Goal: Information Seeking & Learning: Learn about a topic

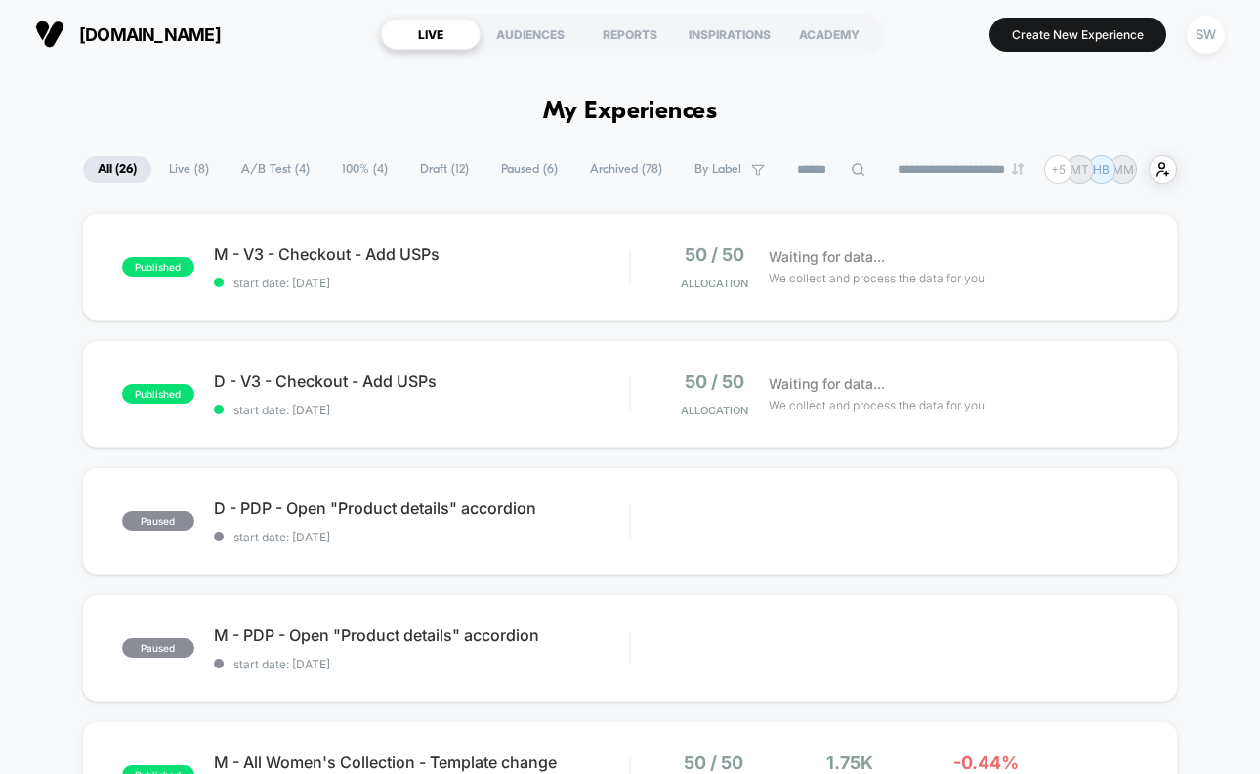
click at [269, 163] on span "A/B Test ( 4 )" at bounding box center [276, 169] width 98 height 26
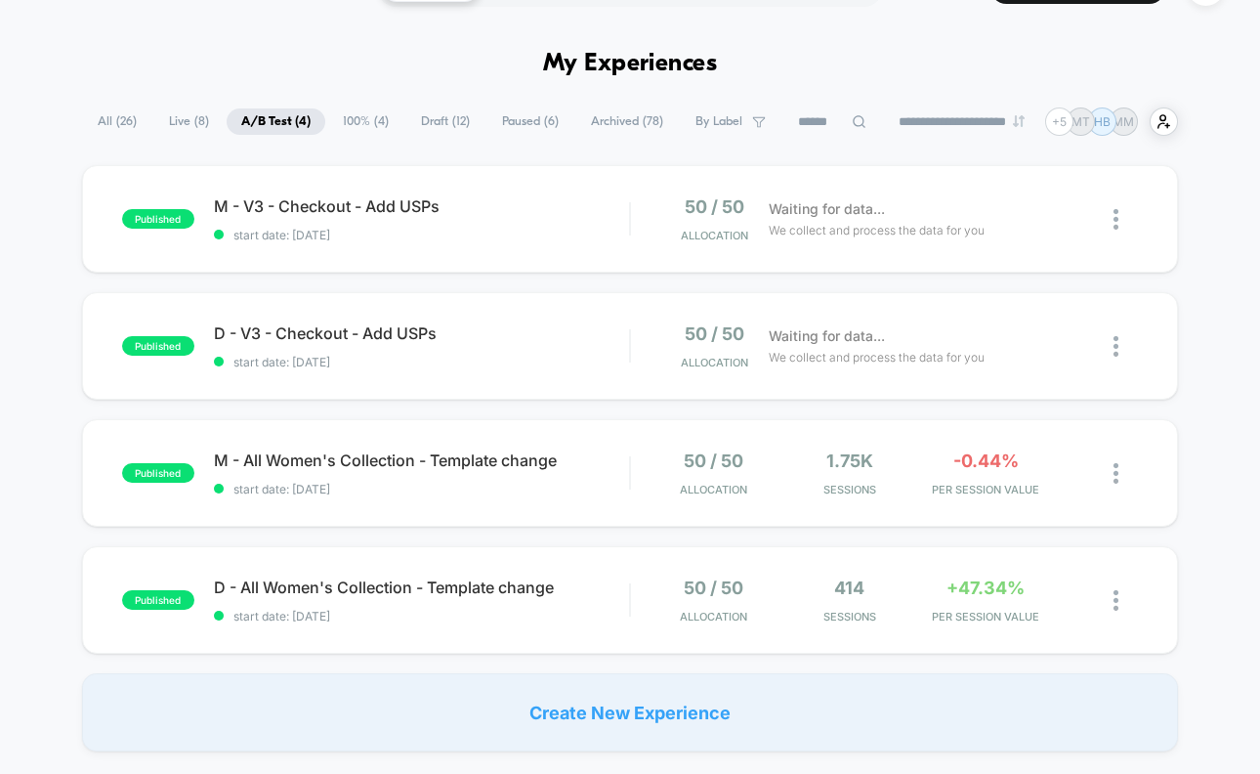
scroll to position [57, 0]
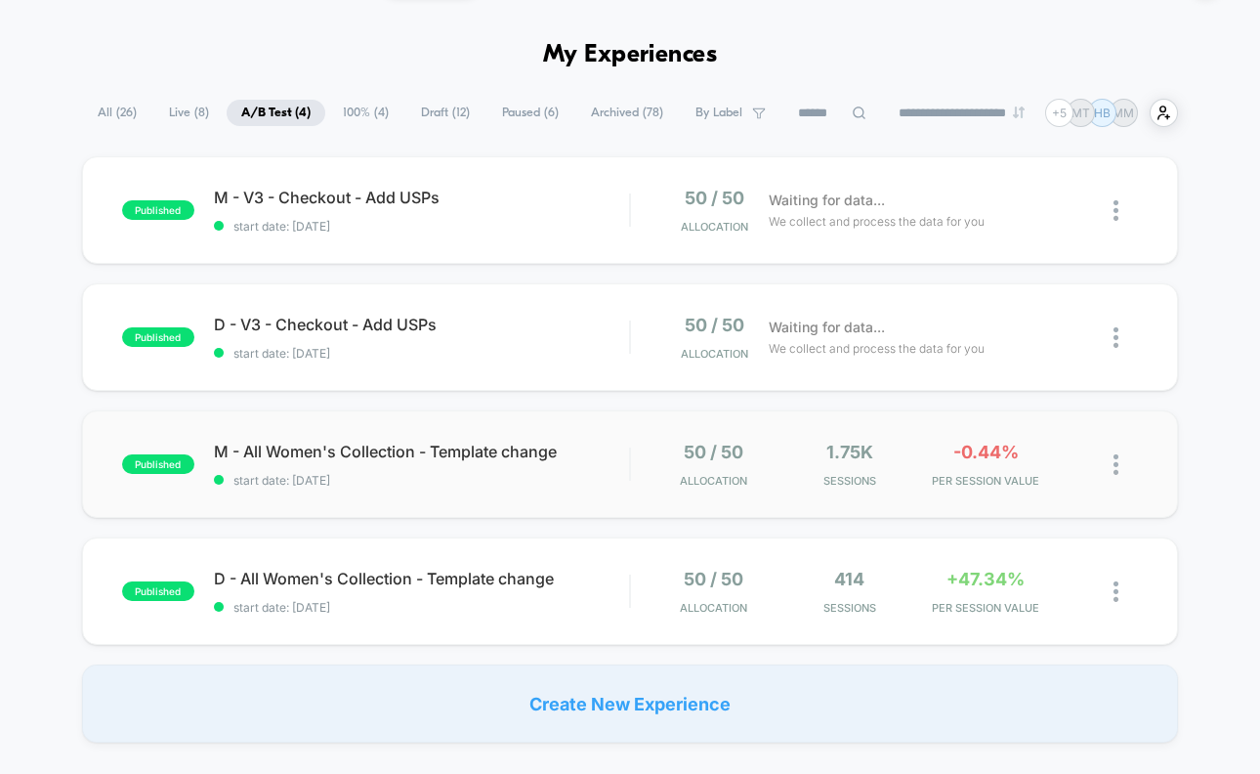
click at [602, 493] on div "published M - All Women's Collection - Template change start date: 09/10/2025 5…" at bounding box center [630, 463] width 1096 height 107
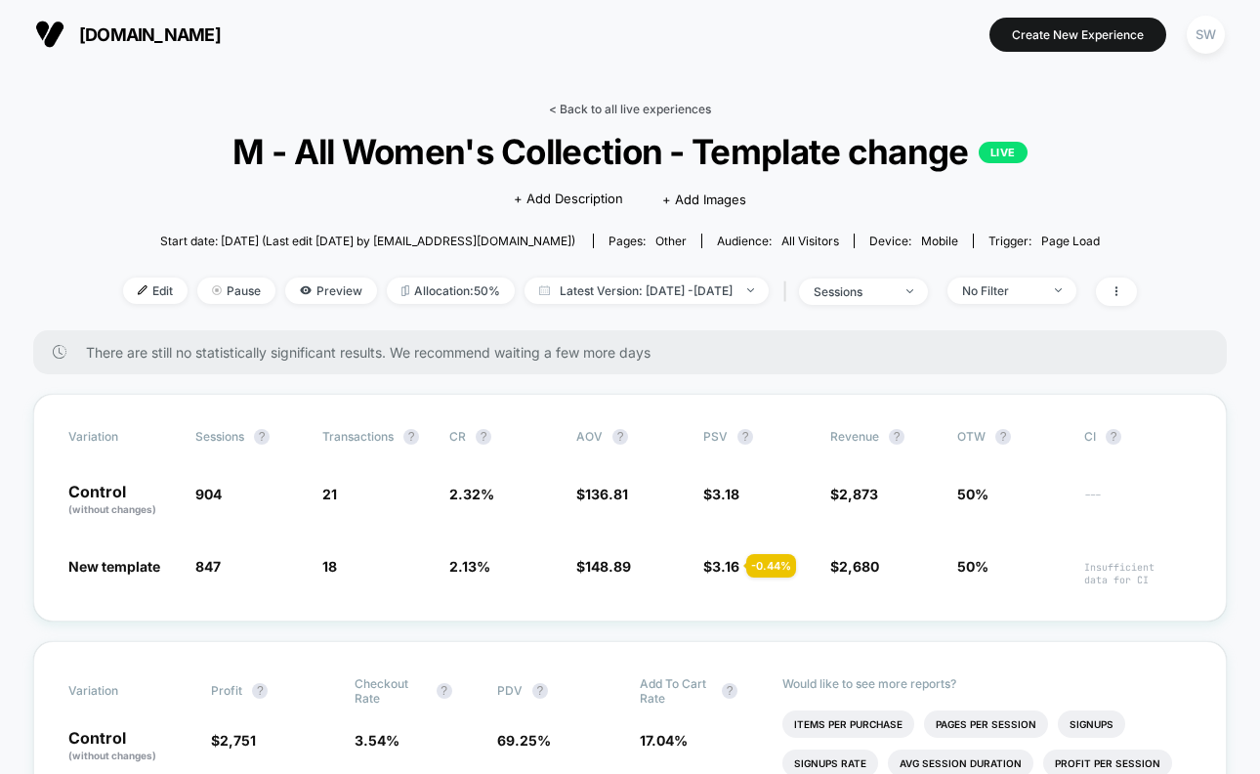
click at [631, 103] on link "< Back to all live experiences" at bounding box center [630, 109] width 162 height 15
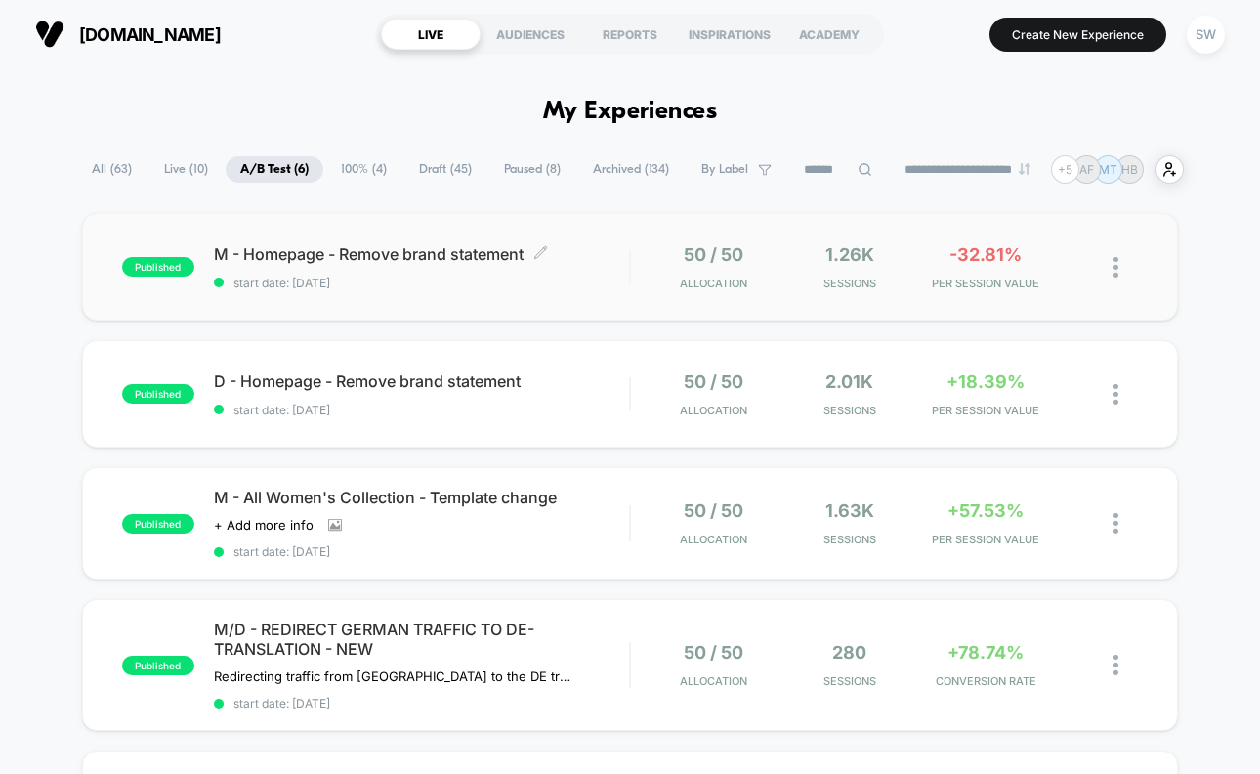
click at [618, 268] on div "M - Homepage - Remove brand statement Click to edit experience details Click to…" at bounding box center [421, 267] width 415 height 46
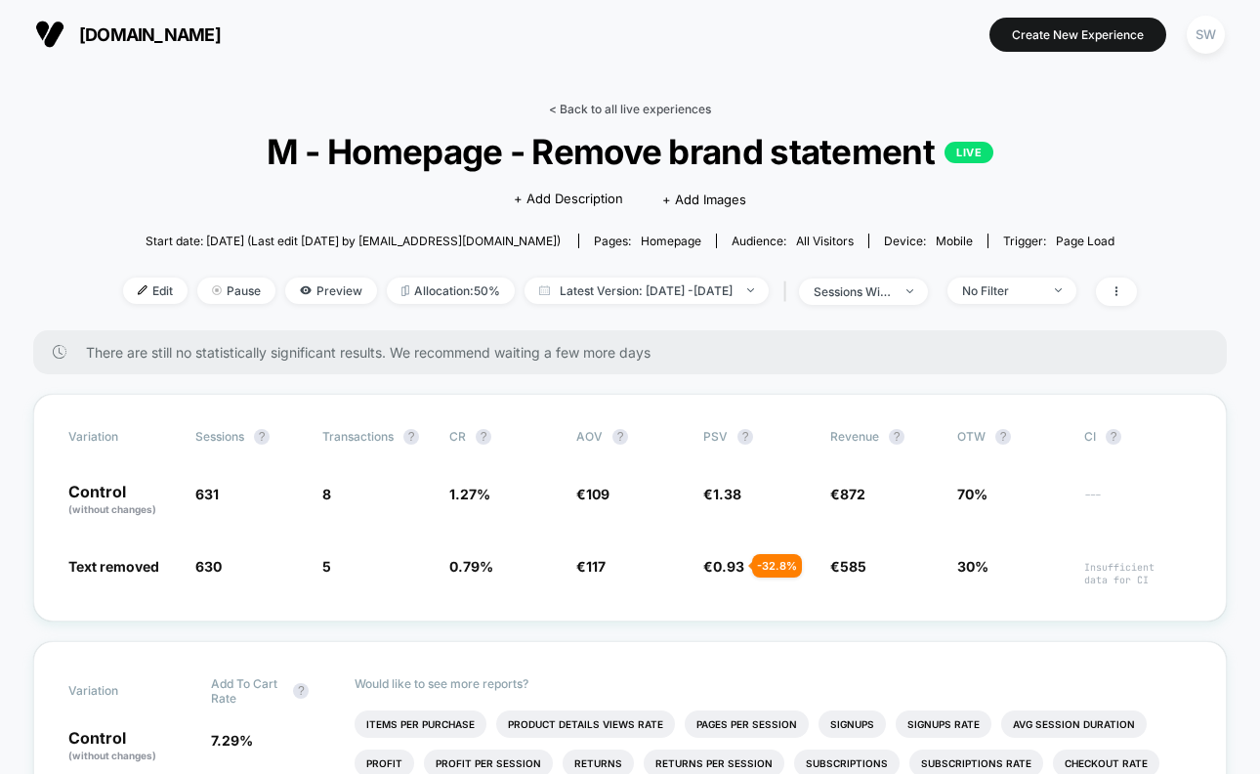
click at [615, 112] on link "< Back to all live experiences" at bounding box center [630, 109] width 162 height 15
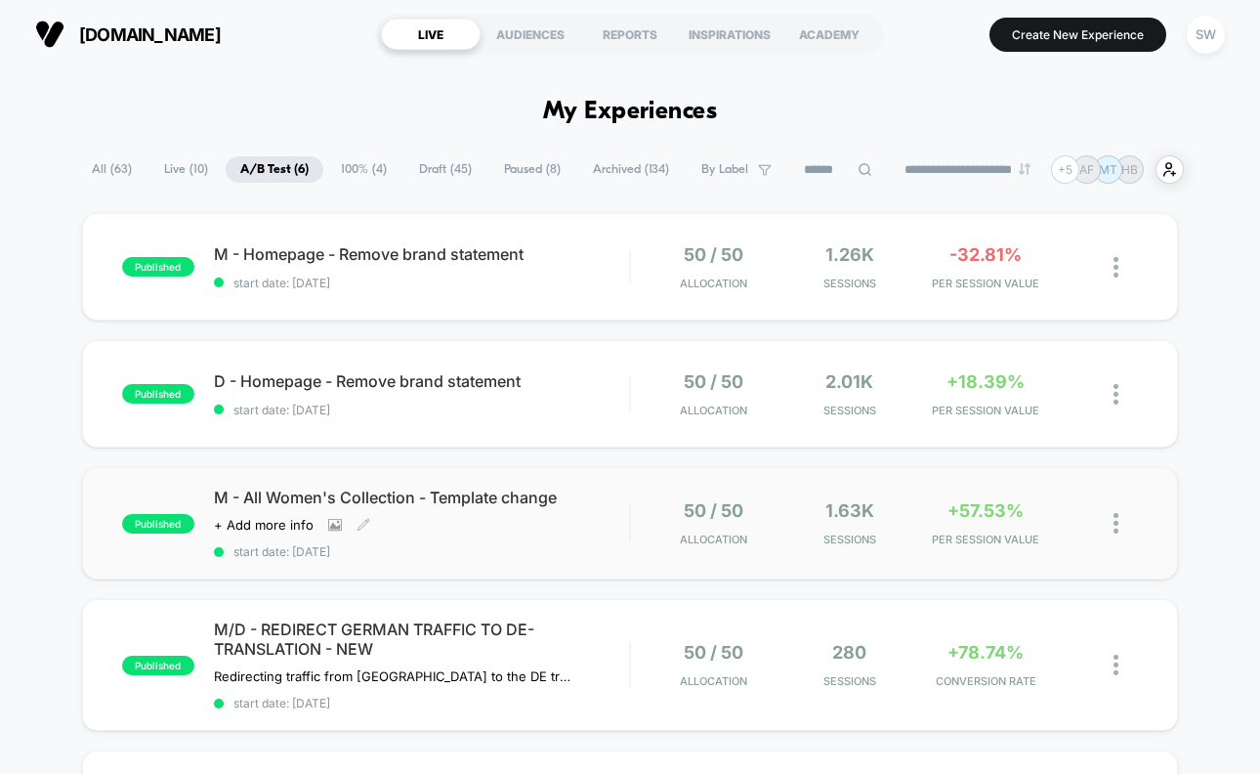
click at [595, 524] on div "M - All Women's Collection - Template change Click to view images Click to edit…" at bounding box center [421, 523] width 415 height 71
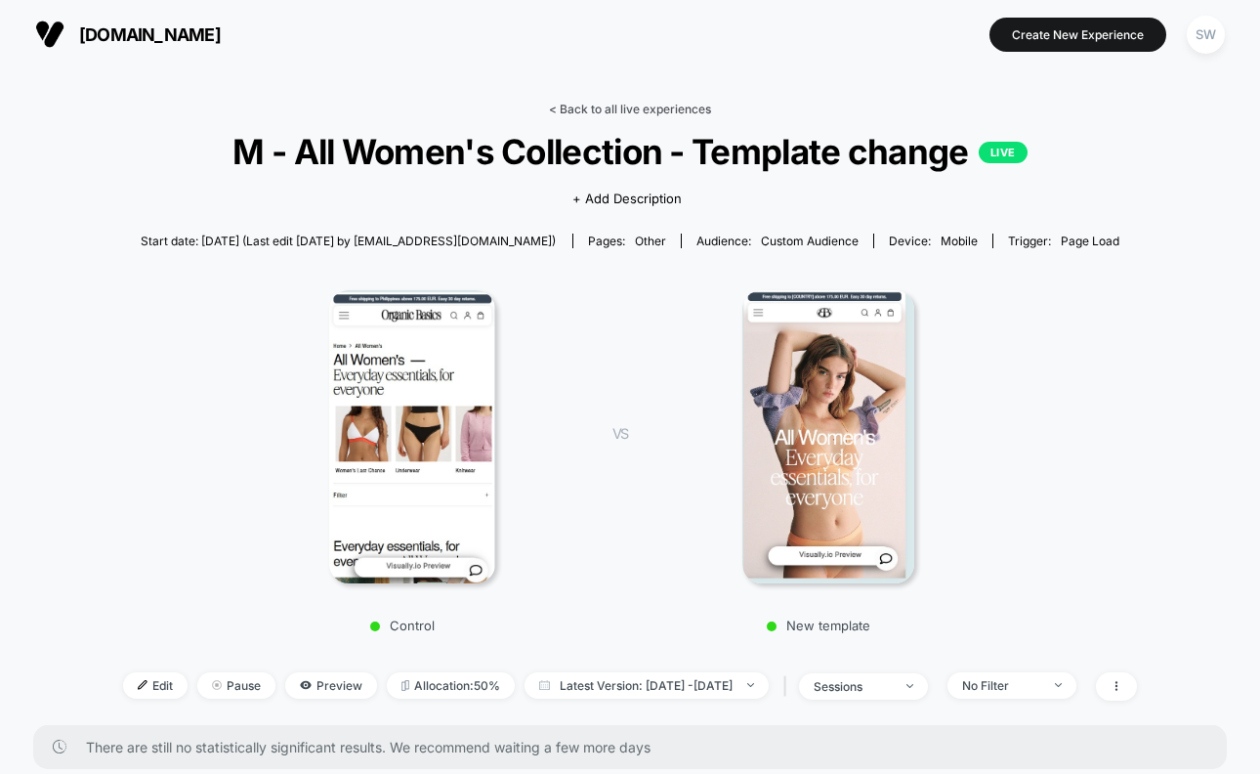
click at [627, 104] on link "< Back to all live experiences" at bounding box center [630, 109] width 162 height 15
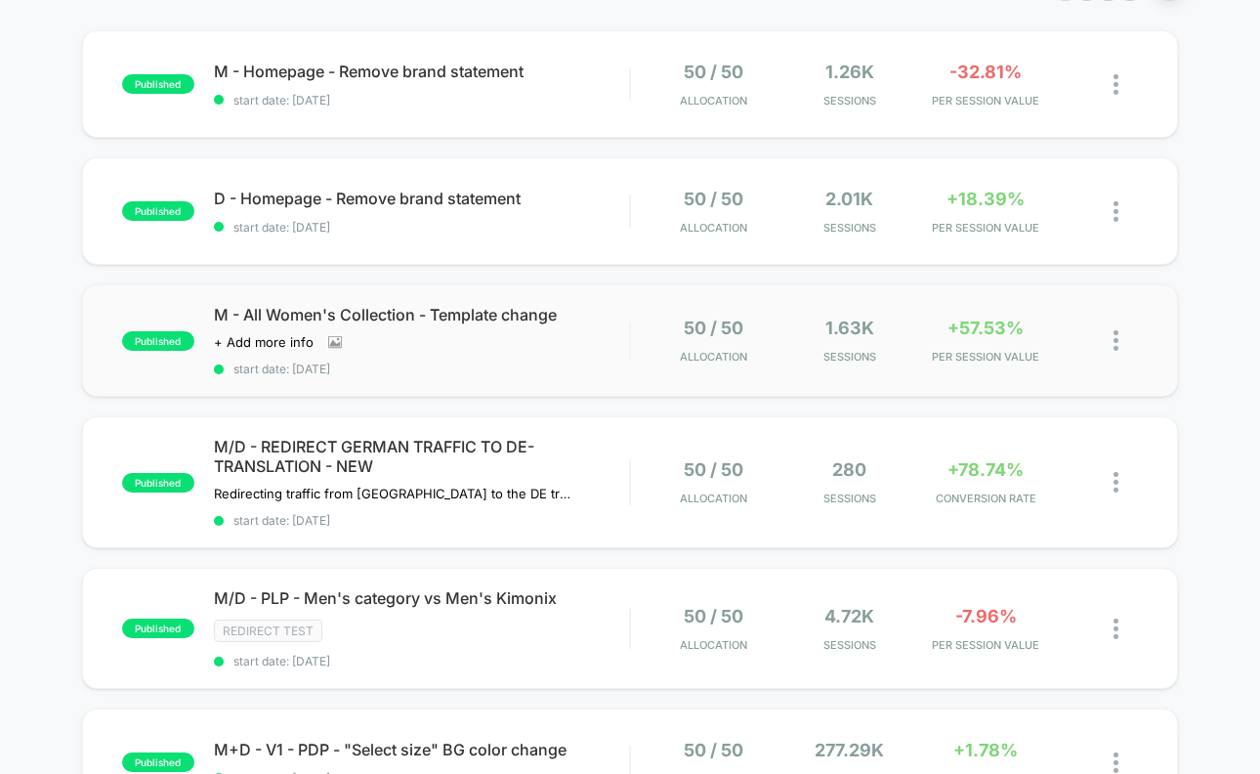
scroll to position [181, 0]
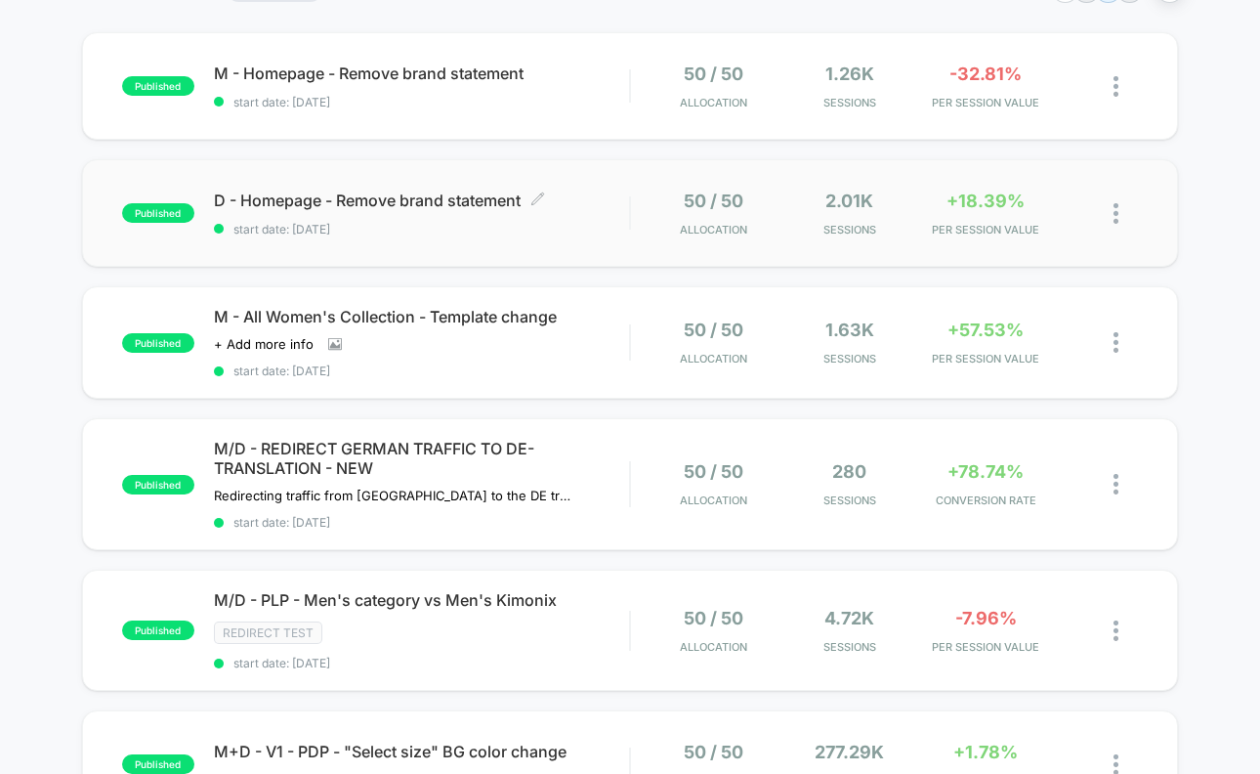
click at [618, 235] on span "start date: [DATE]" at bounding box center [421, 229] width 415 height 15
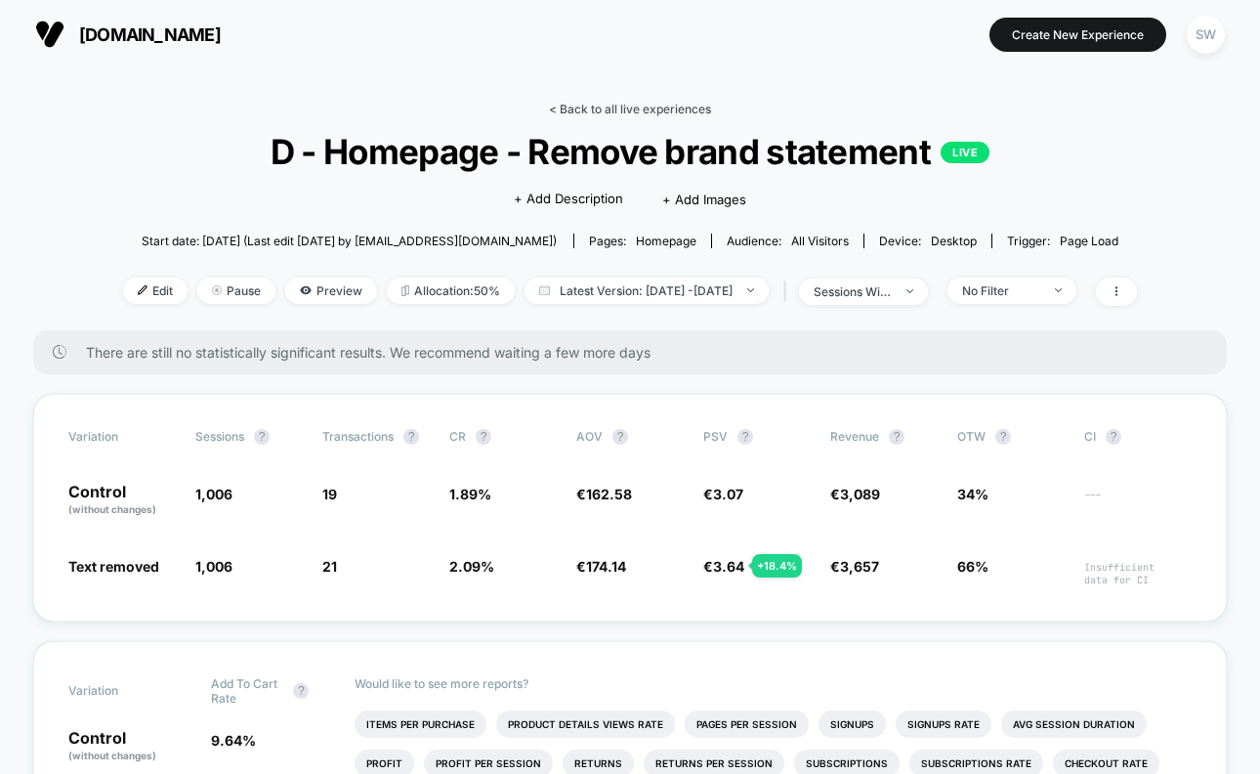
click at [623, 104] on link "< Back to all live experiences" at bounding box center [630, 109] width 162 height 15
